Goal: Information Seeking & Learning: Learn about a topic

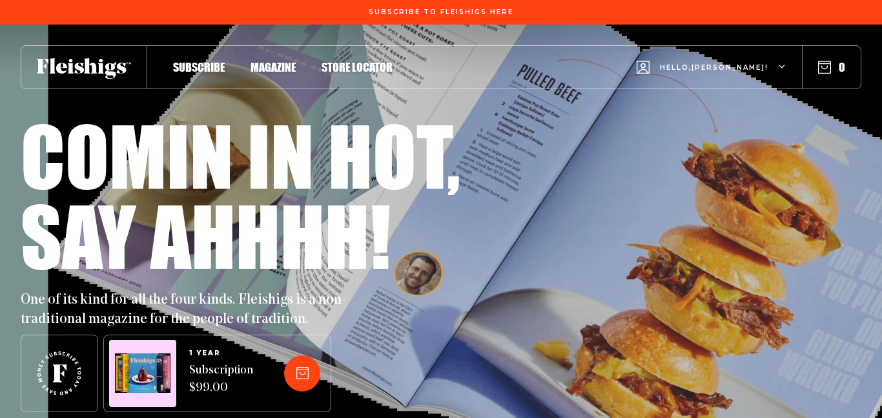
type input "[EMAIL_ADDRESS][DOMAIN_NAME]"
click at [275, 61] on span "Magazine" at bounding box center [273, 54] width 45 height 14
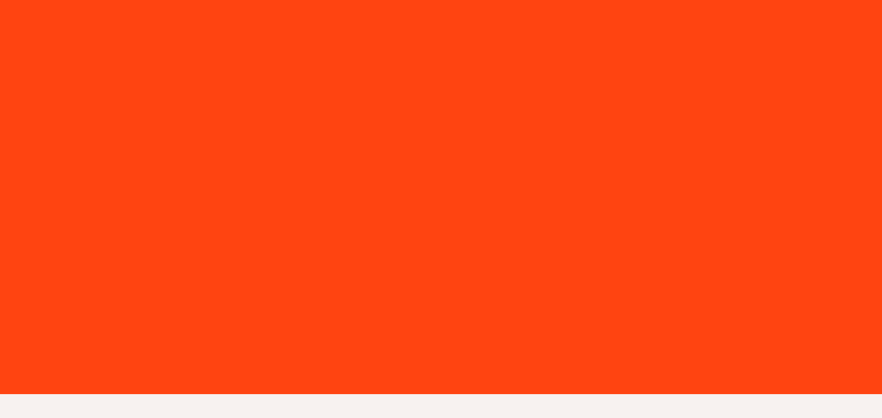
type input "[EMAIL_ADDRESS][DOMAIN_NAME]"
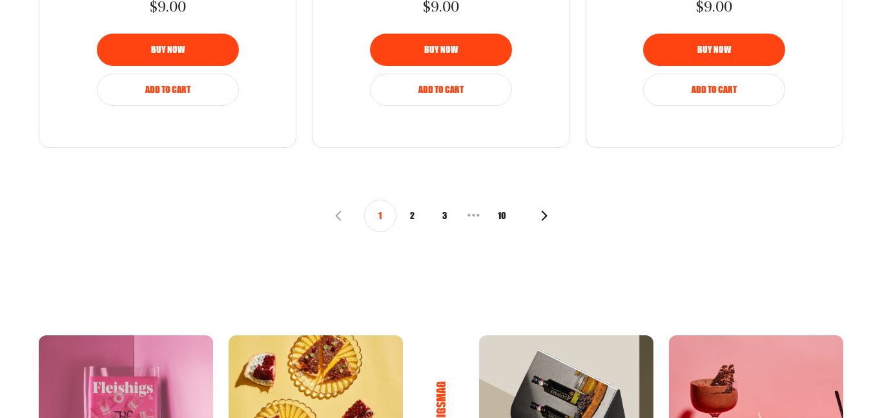
scroll to position [1632, 0]
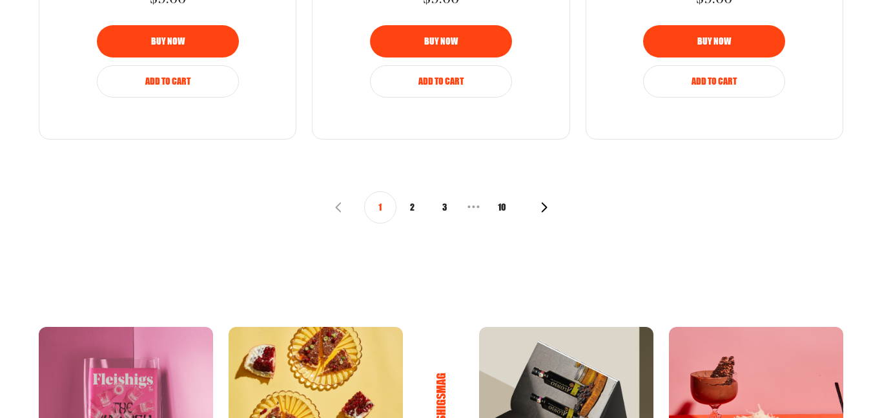
click at [415, 209] on button "2" at bounding box center [413, 207] width 32 height 32
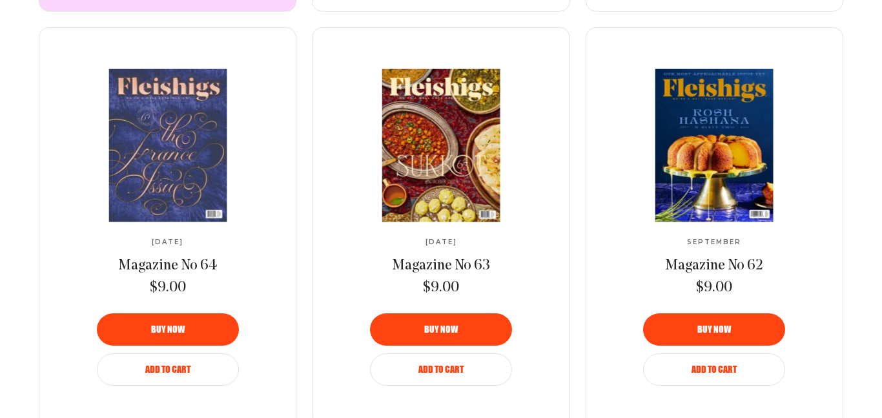
scroll to position [929, 0]
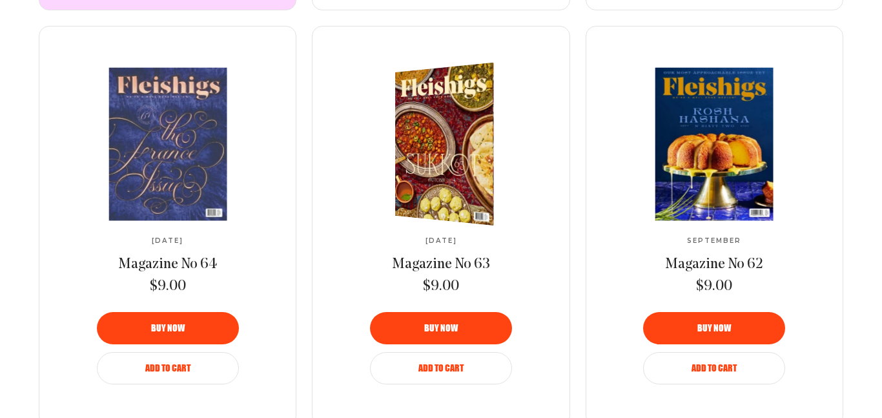
click at [437, 143] on img at bounding box center [451, 144] width 181 height 172
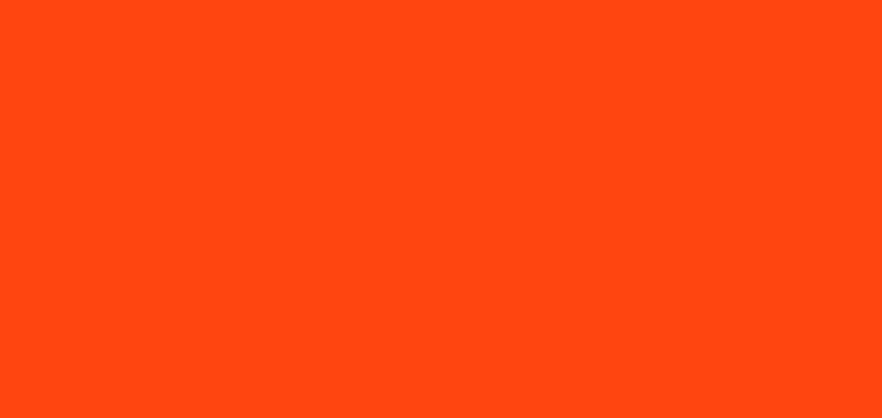
type input "[EMAIL_ADDRESS][DOMAIN_NAME]"
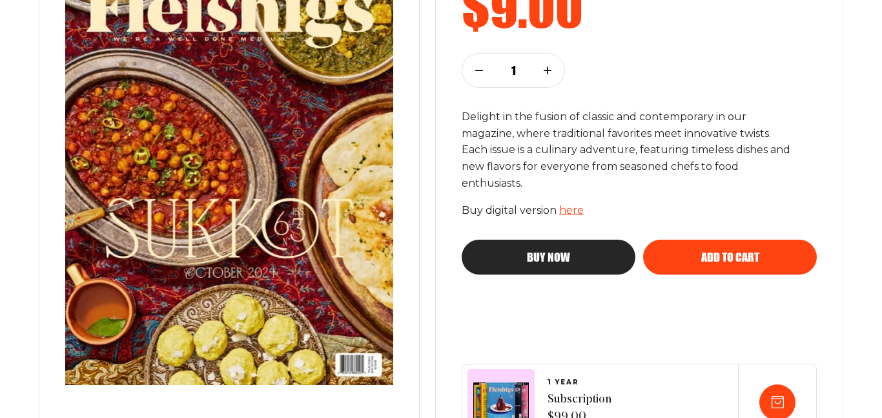
scroll to position [295, 0]
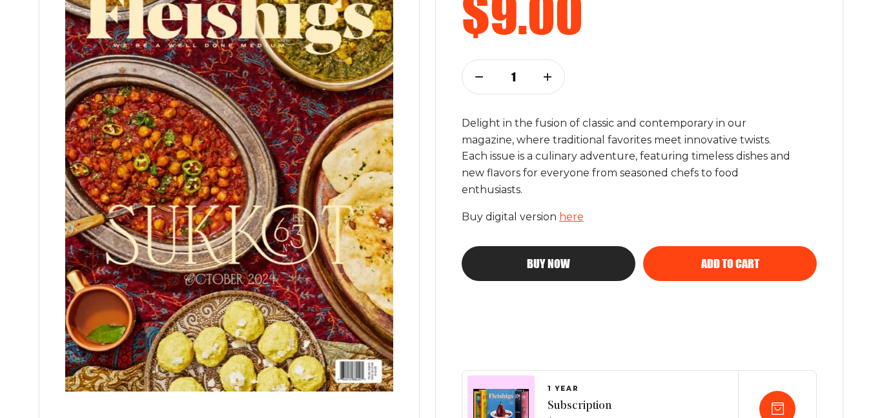
click at [570, 216] on link "here" at bounding box center [571, 217] width 25 height 12
